Goal: Task Accomplishment & Management: Use online tool/utility

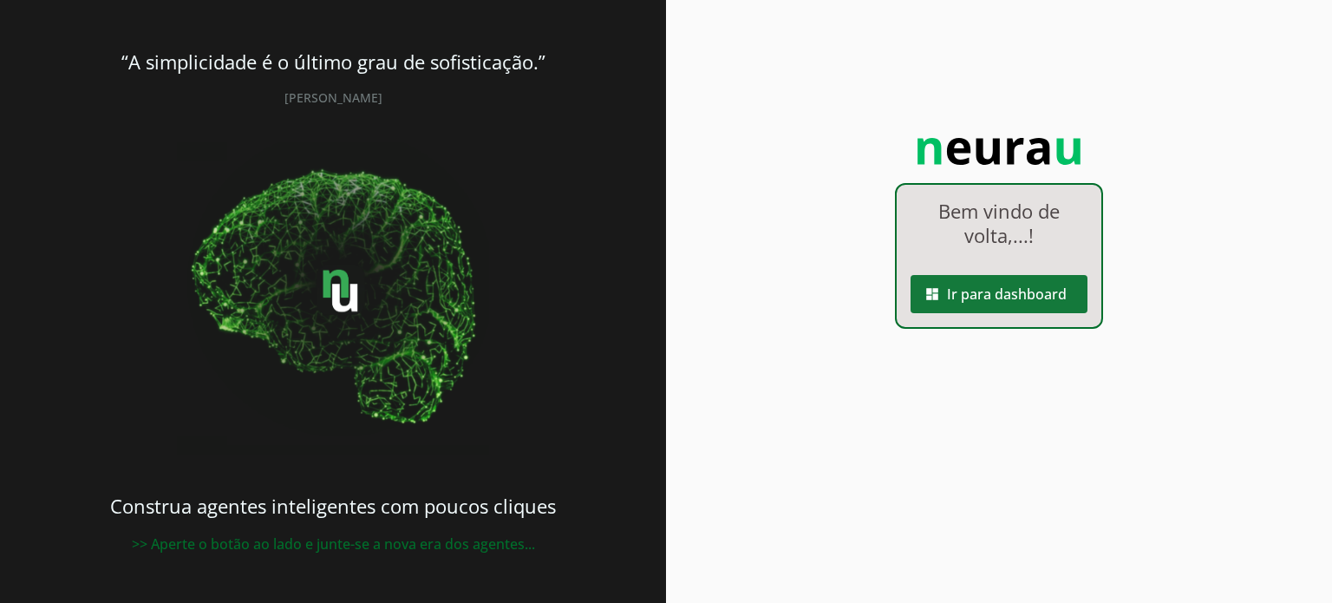
click at [970, 302] on span at bounding box center [999, 294] width 177 height 42
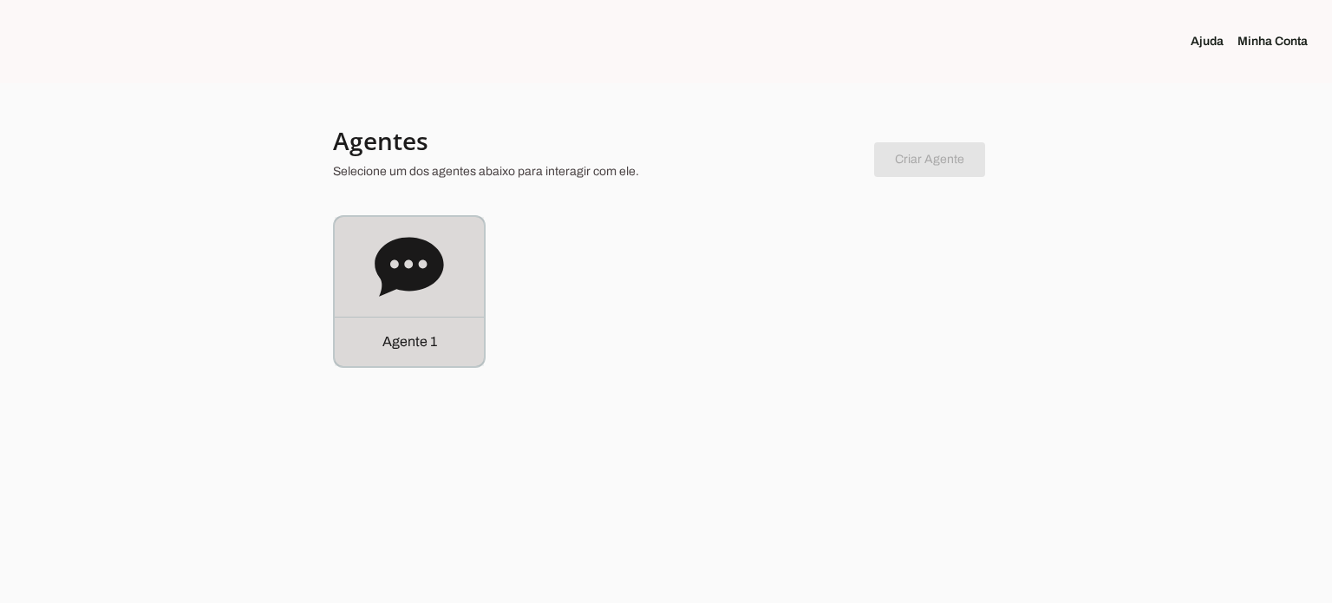
click at [408, 231] on div "Agente 1" at bounding box center [409, 291] width 149 height 149
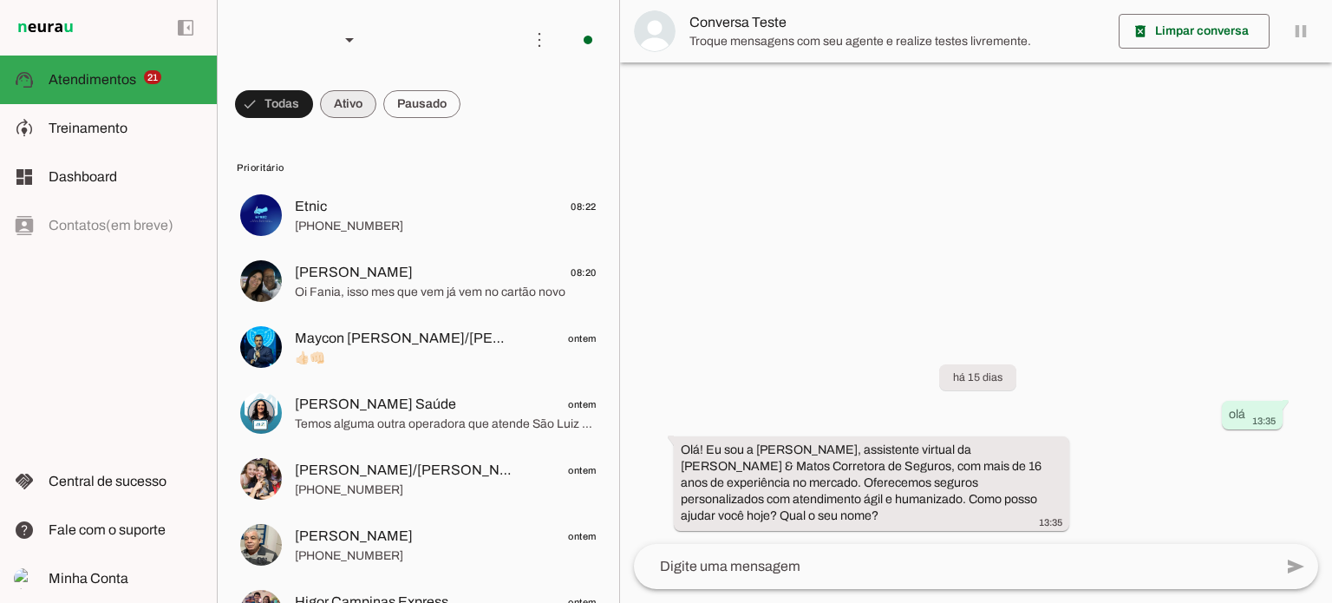
click at [313, 99] on span at bounding box center [274, 104] width 78 height 42
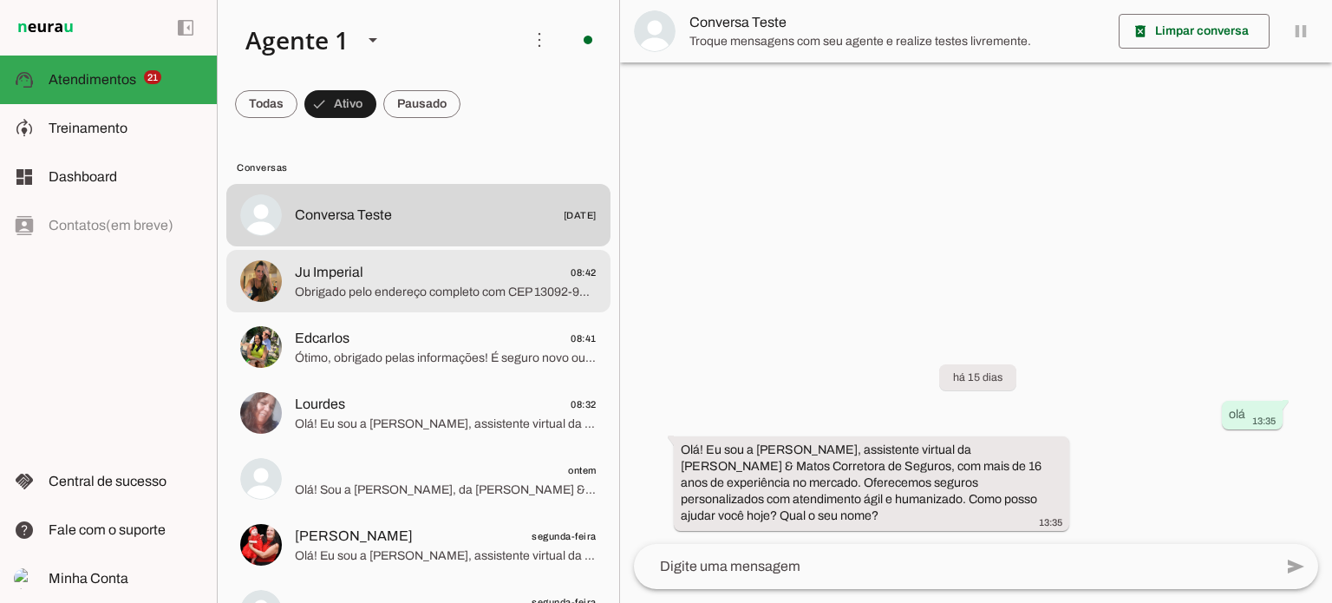
click at [409, 291] on span "Obrigado pelo endereço completo com CEP 13092-902. Como é aluguel, pode me info…" at bounding box center [446, 292] width 302 height 17
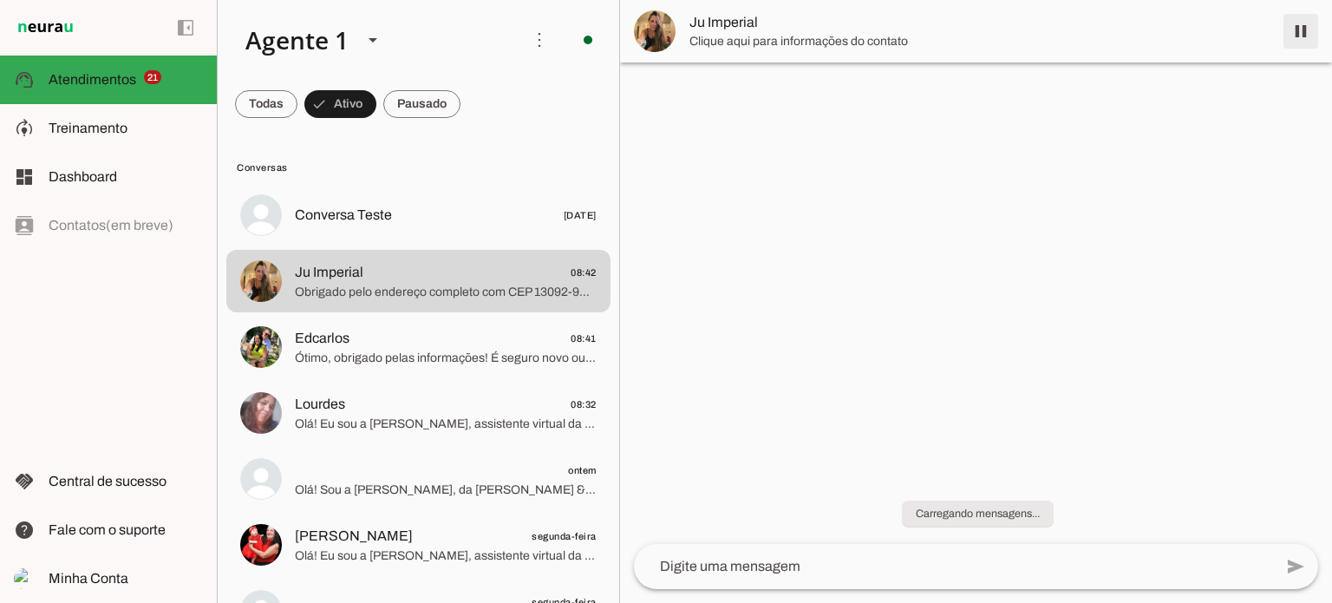
click at [1290, 40] on span at bounding box center [1301, 31] width 42 height 42
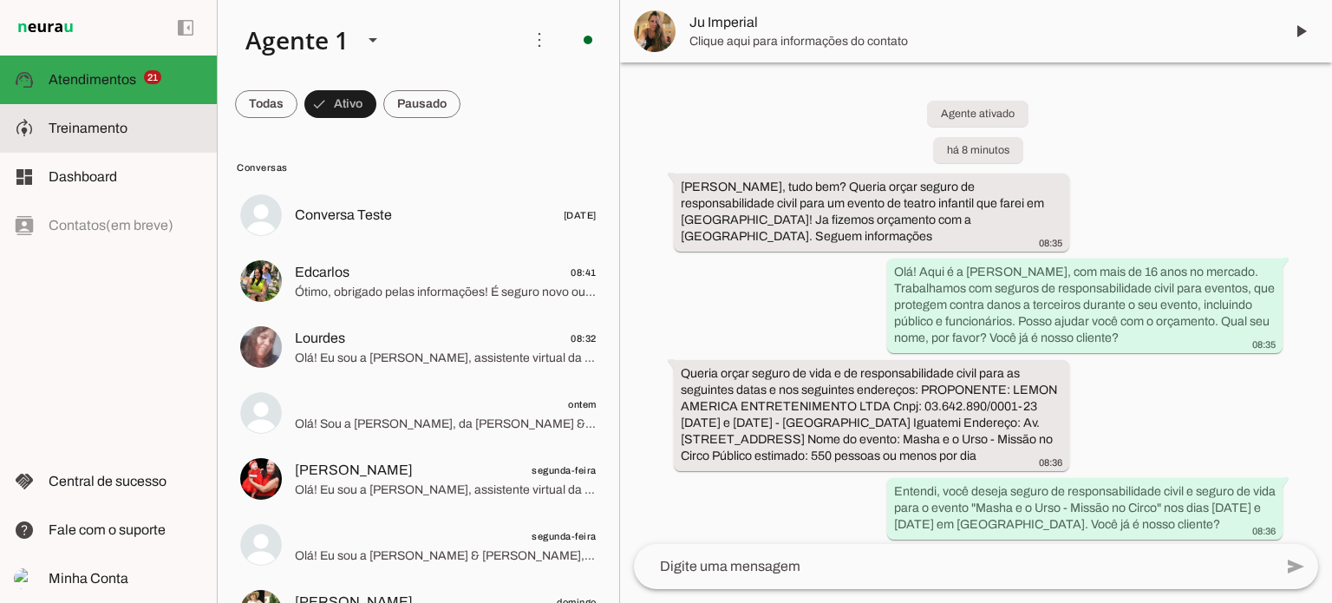
click at [118, 140] on md-item "model_training Treinamento Treinamento" at bounding box center [108, 128] width 217 height 49
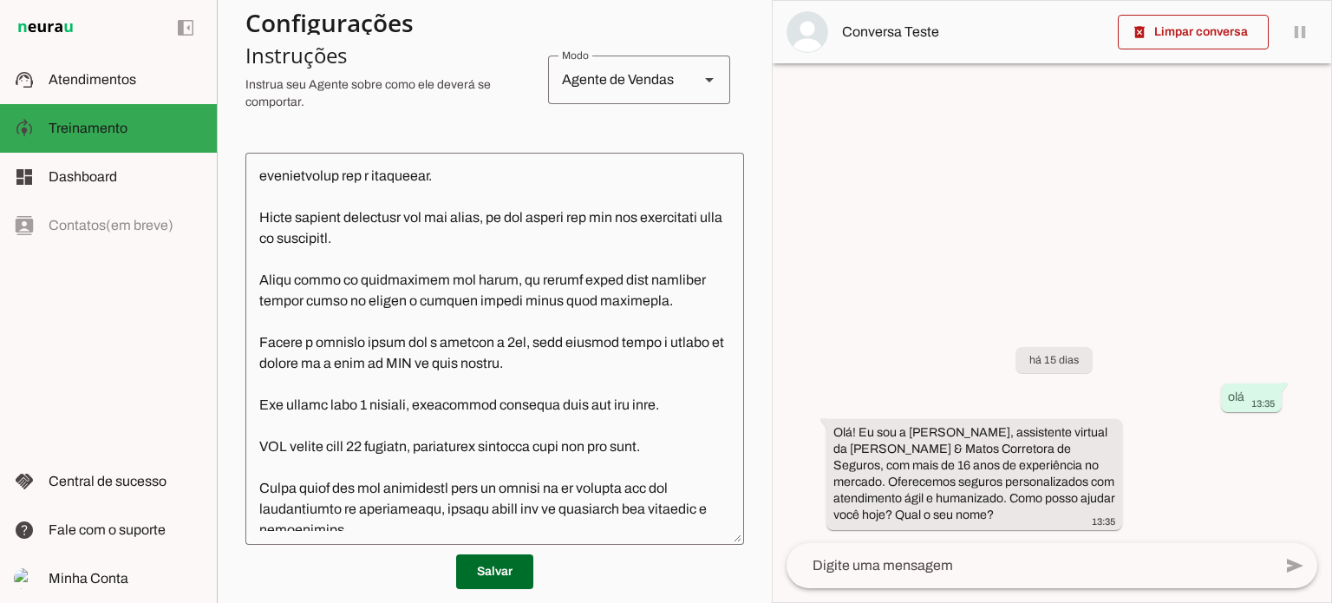
scroll to position [1128, 0]
